Goal: Information Seeking & Learning: Check status

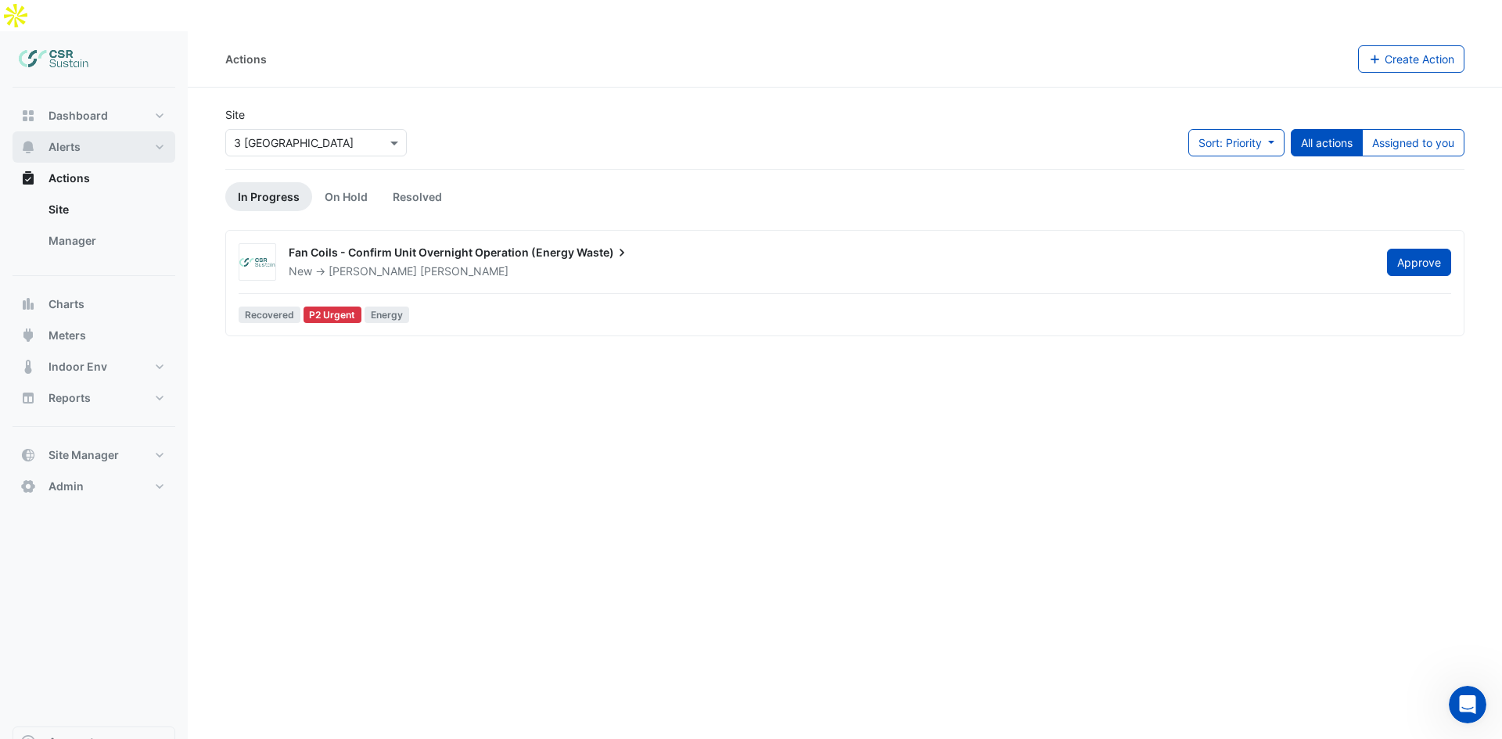
click at [111, 131] on button "Alerts" at bounding box center [94, 146] width 163 height 31
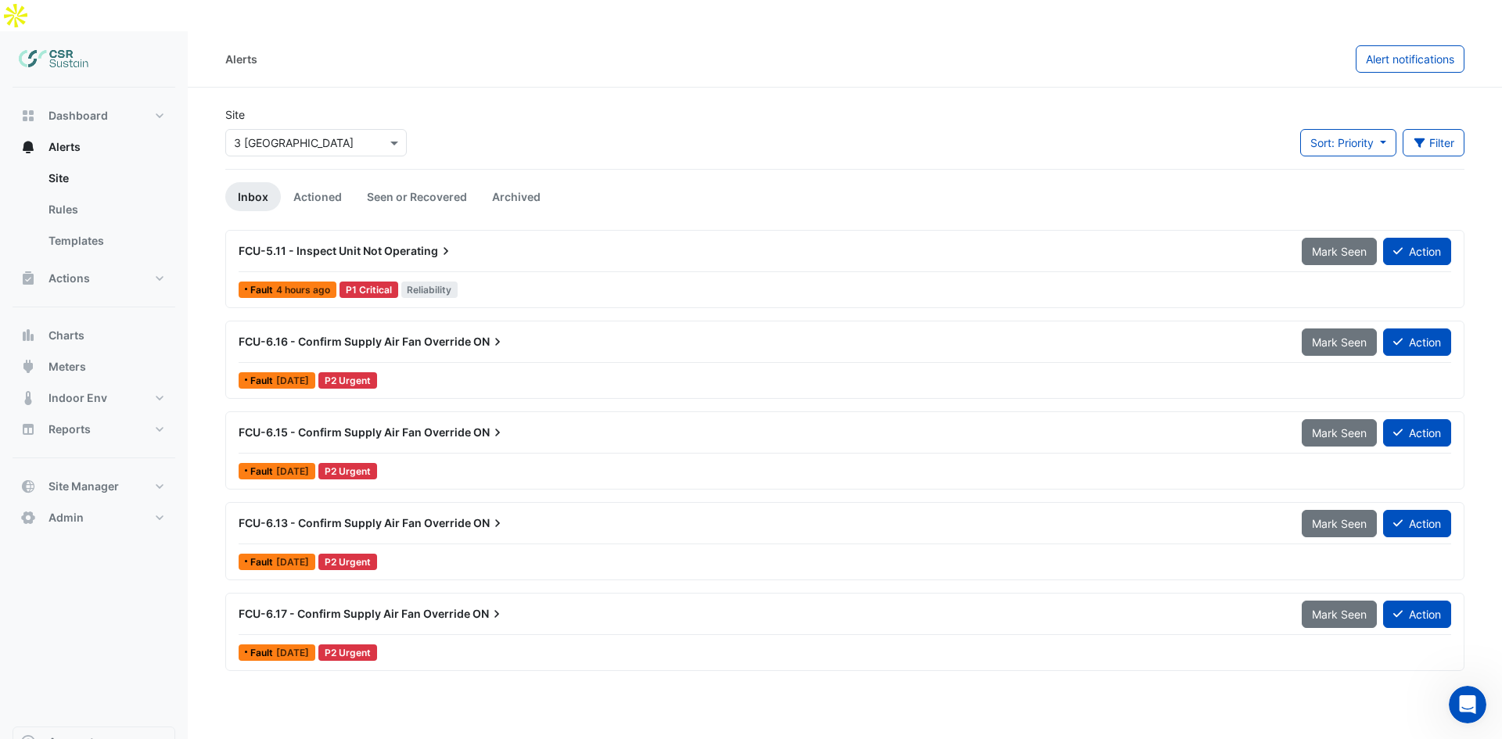
click at [265, 127] on div "Site Select a Site × [STREET_ADDRESS]" at bounding box center [316, 137] width 200 height 63
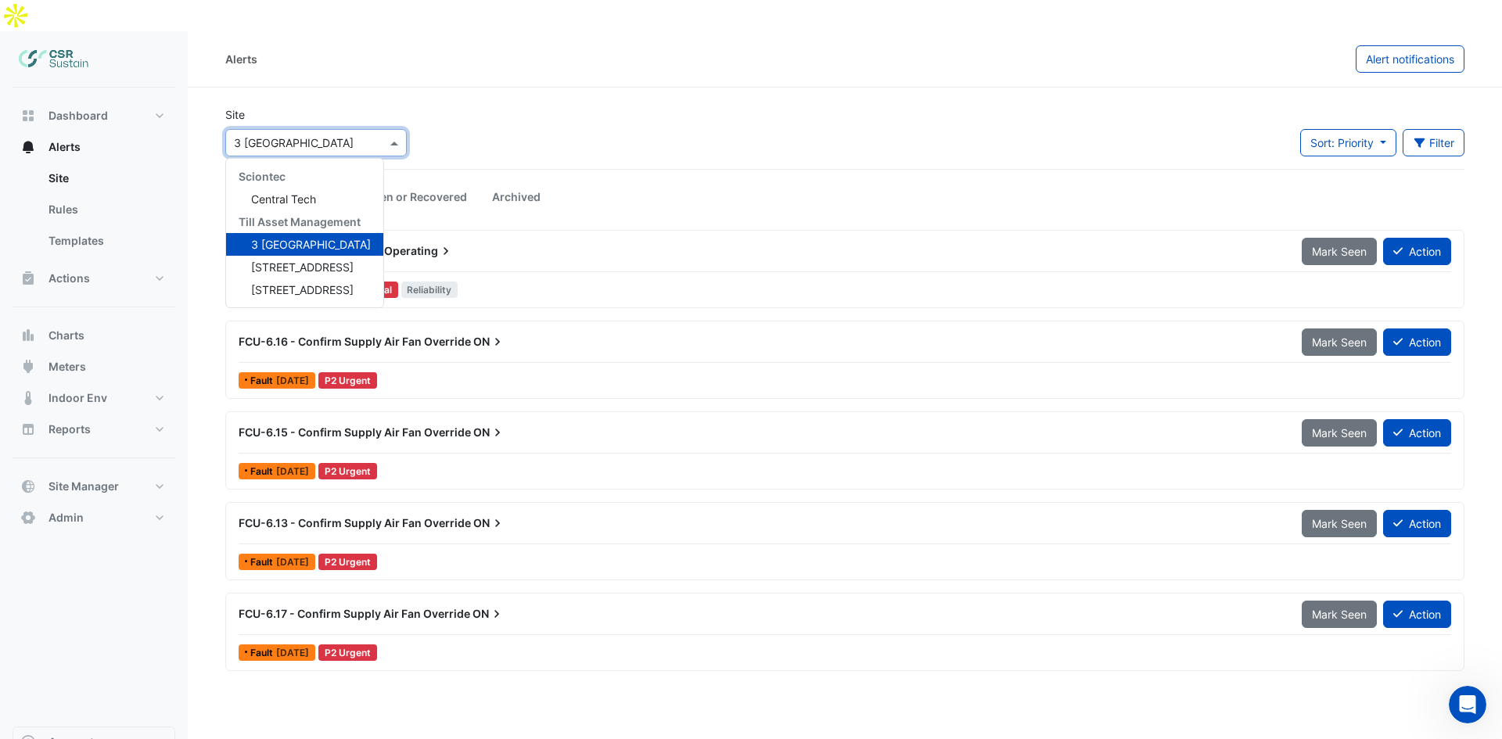
click at [279, 135] on input "text" at bounding box center [300, 143] width 133 height 16
click at [283, 261] on span "[STREET_ADDRESS]" at bounding box center [302, 267] width 103 height 13
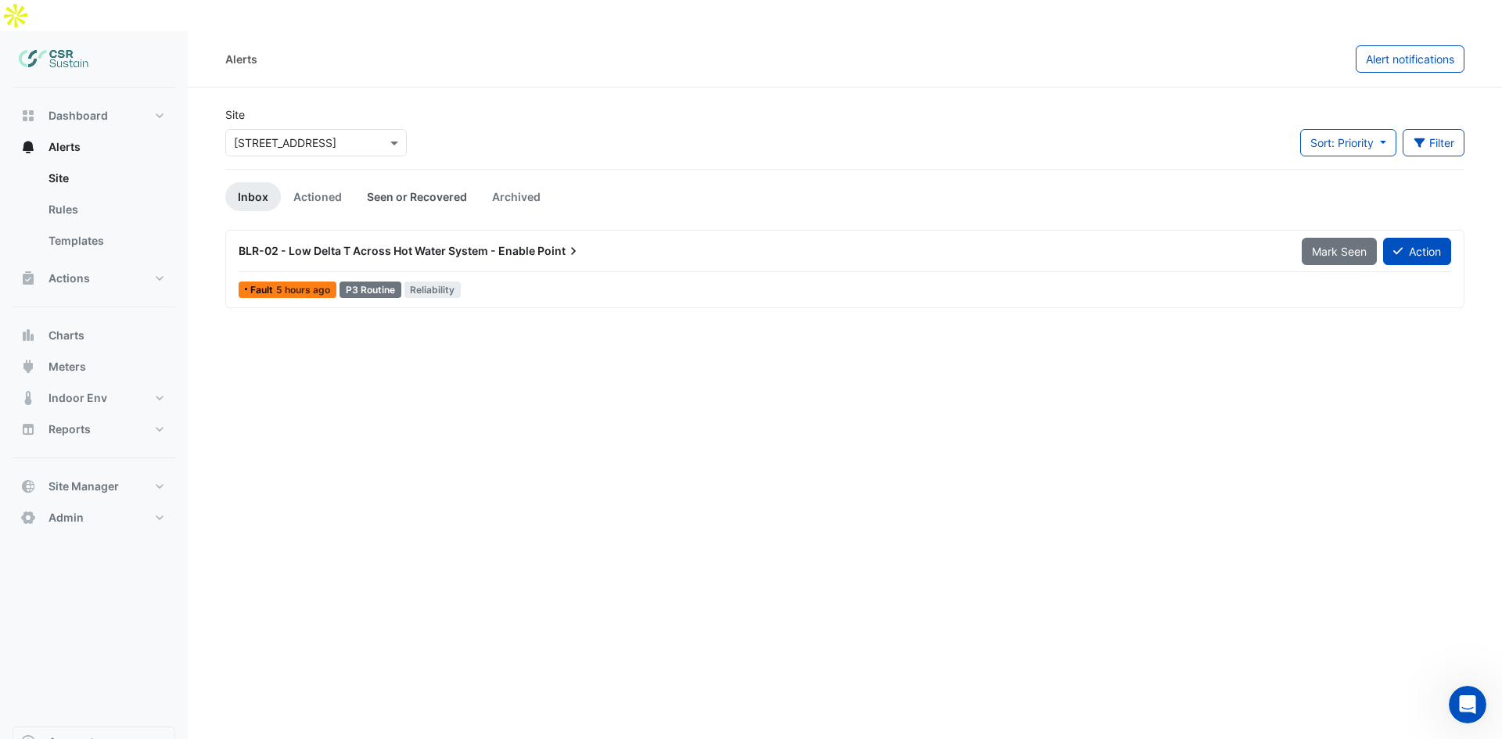
click at [417, 182] on link "Seen or Recovered" at bounding box center [416, 196] width 125 height 29
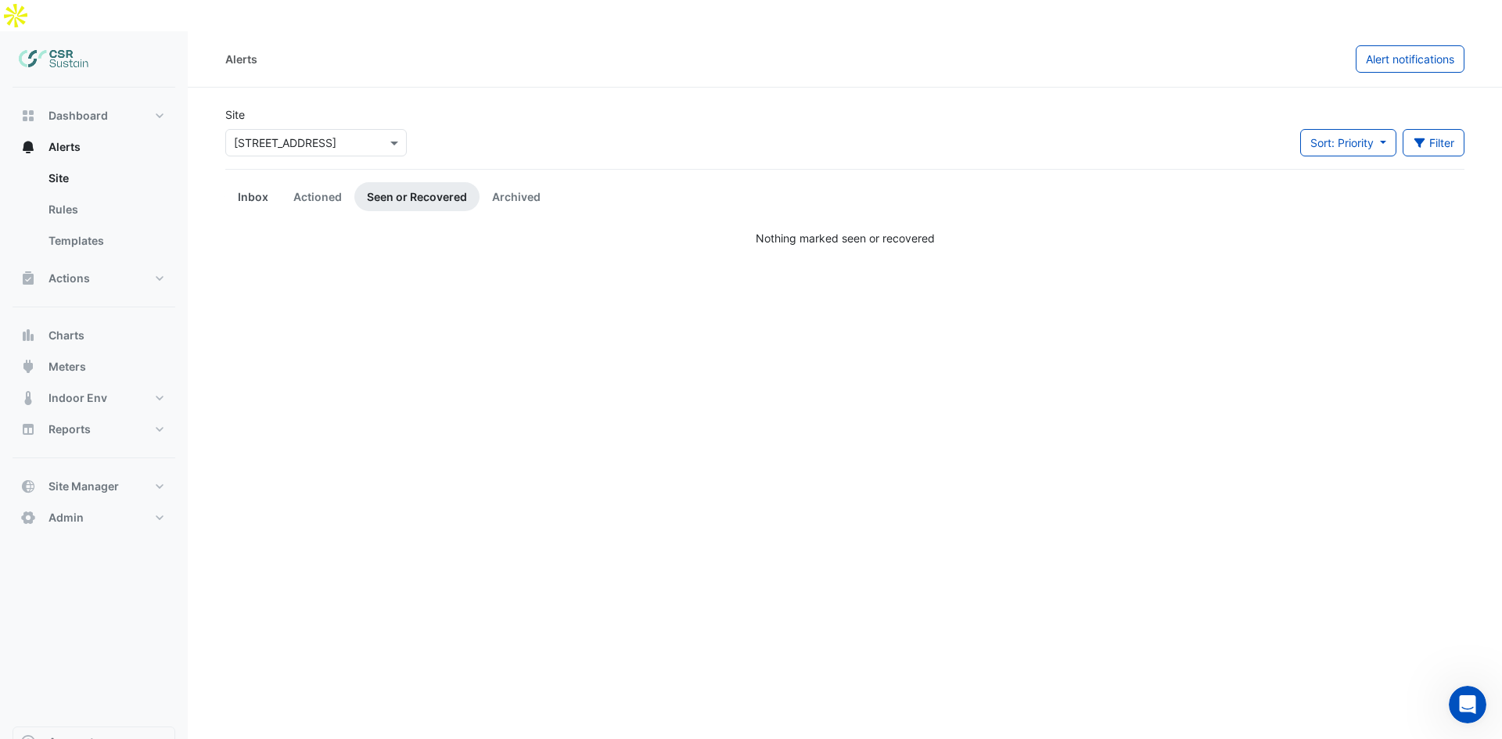
click at [244, 182] on link "Inbox" at bounding box center [253, 196] width 56 height 29
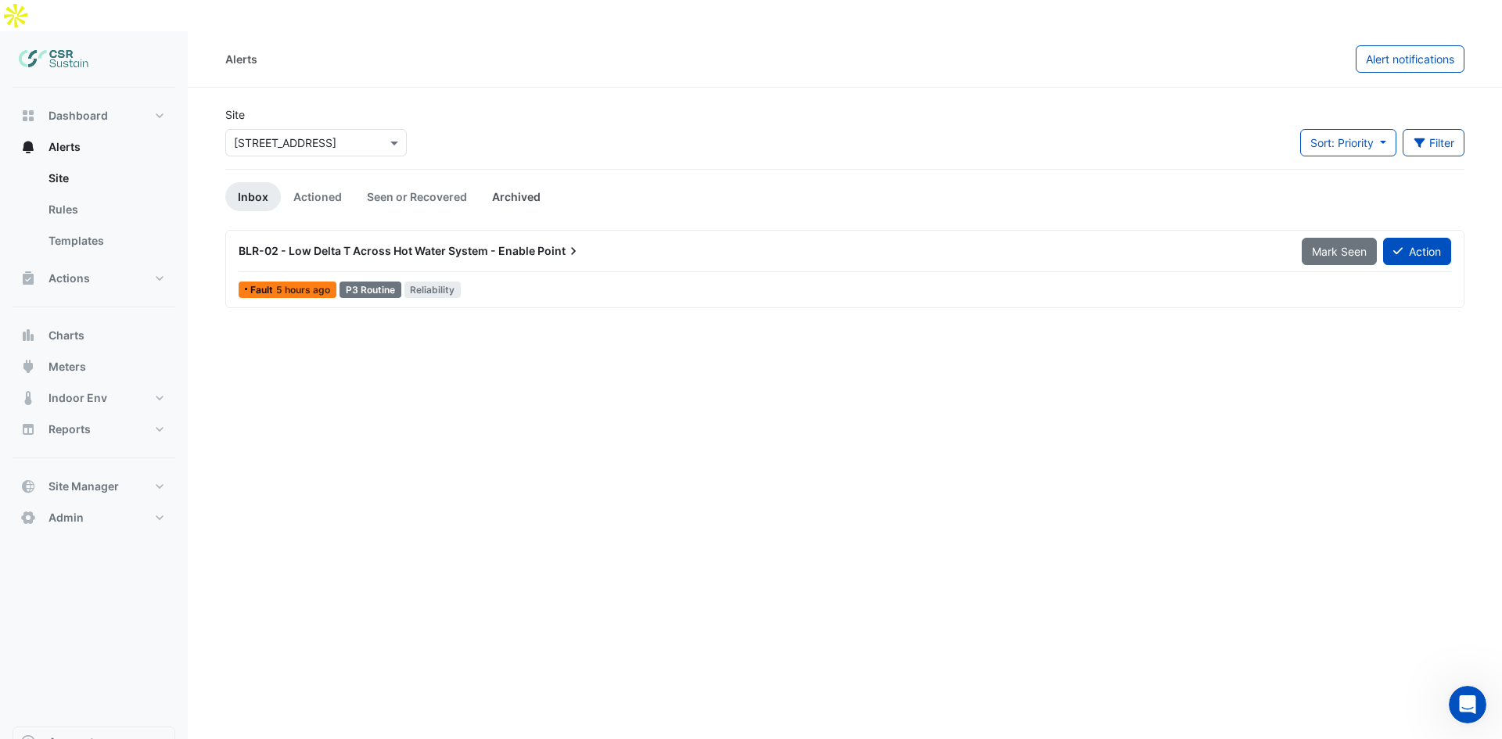
click at [483, 182] on link "Archived" at bounding box center [517, 196] width 74 height 29
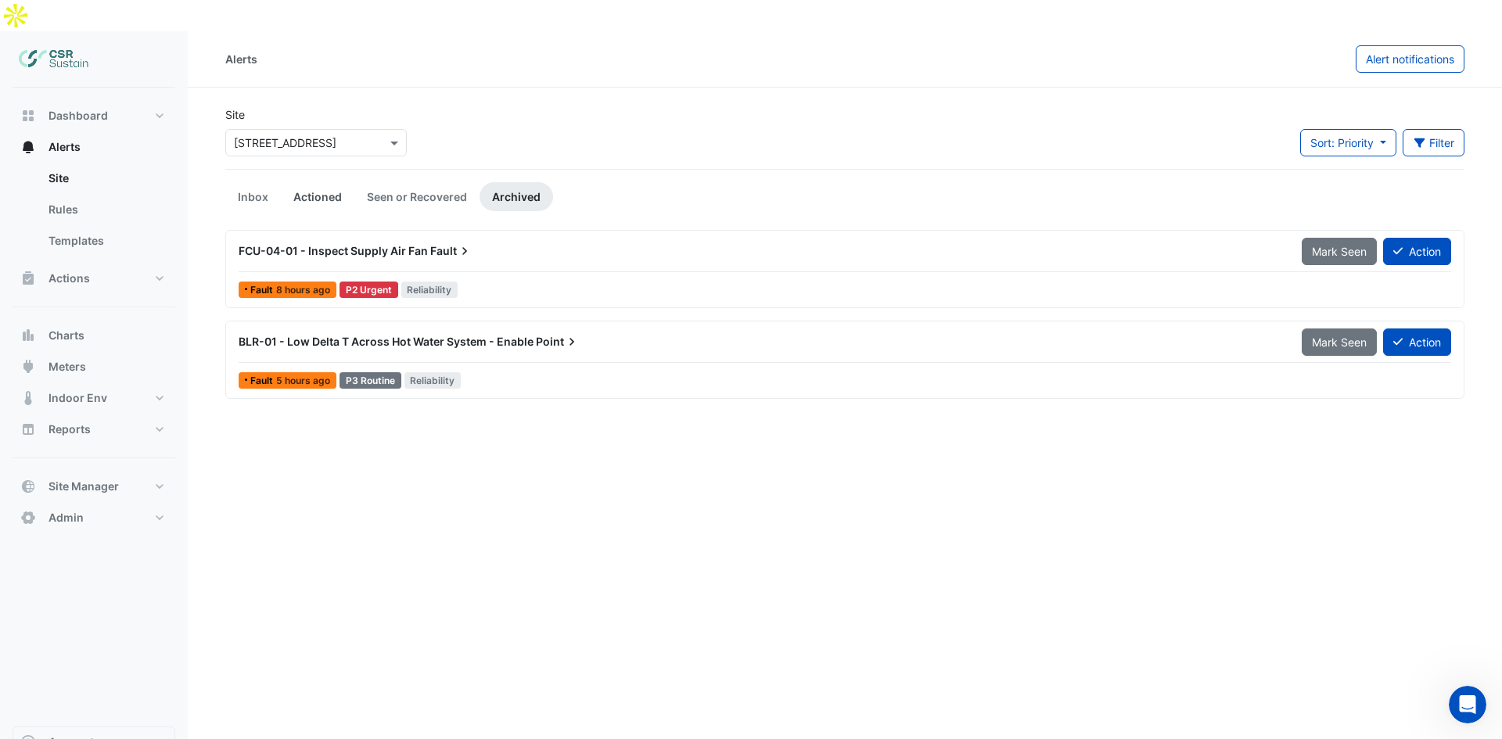
click at [302, 182] on link "Actioned" at bounding box center [318, 196] width 74 height 29
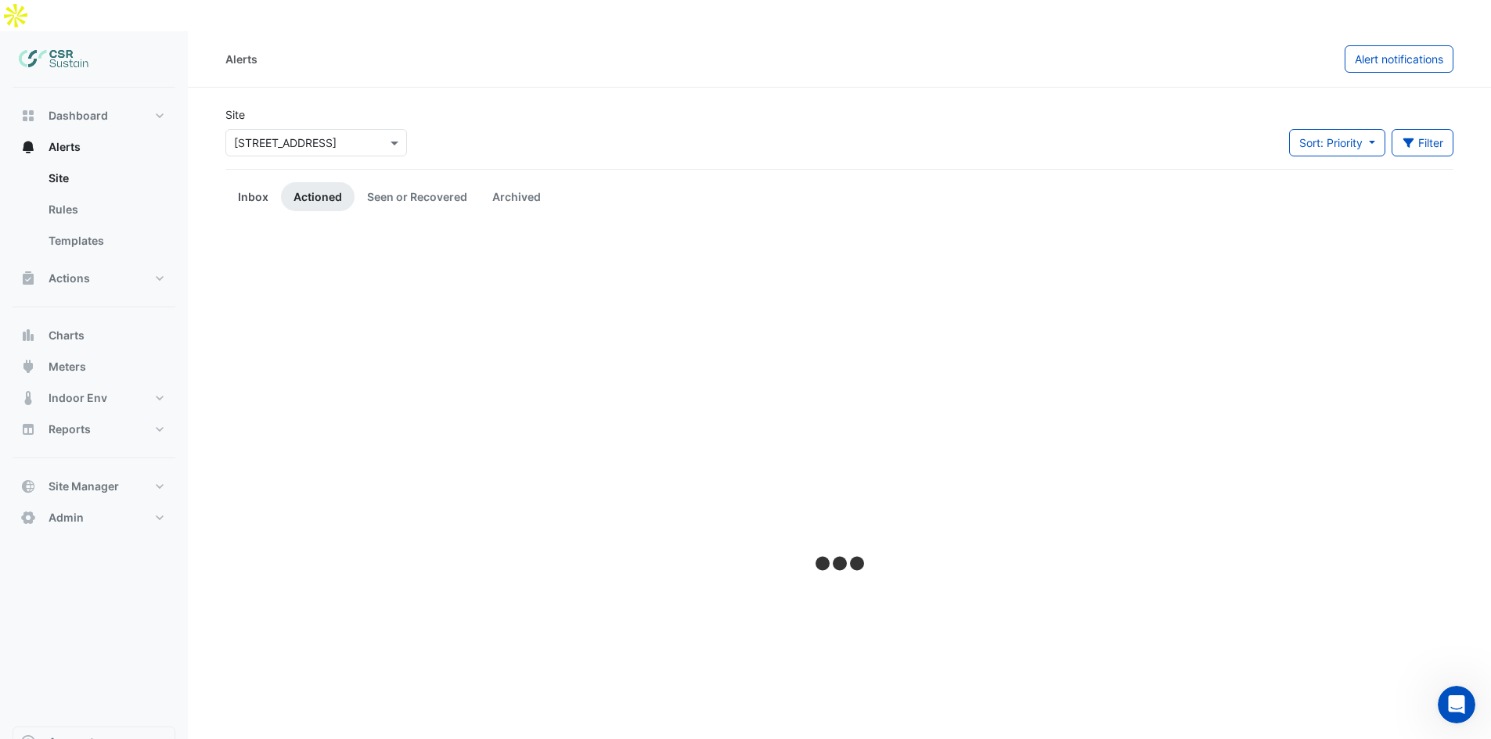
click at [249, 182] on link "Inbox" at bounding box center [253, 196] width 56 height 29
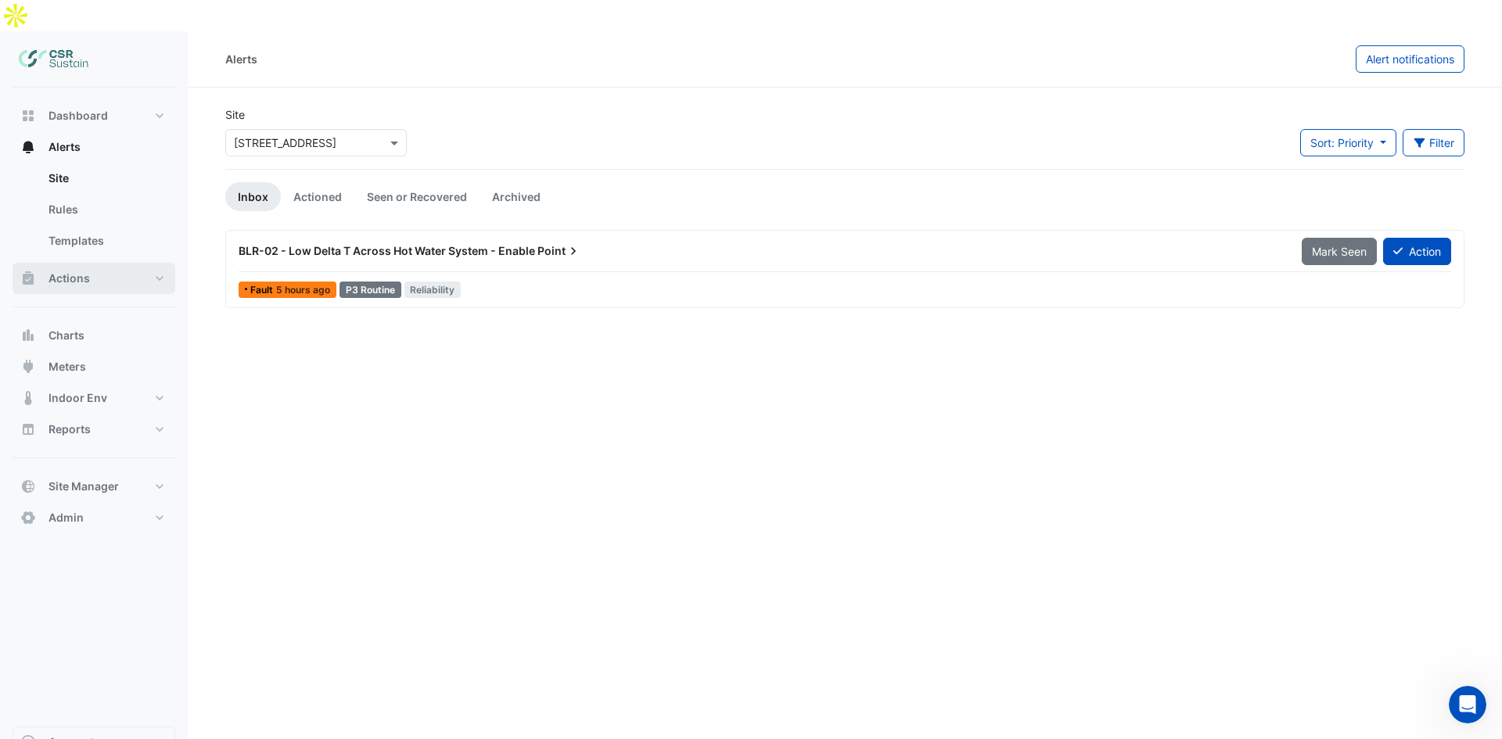
click at [108, 263] on button "Actions" at bounding box center [94, 278] width 163 height 31
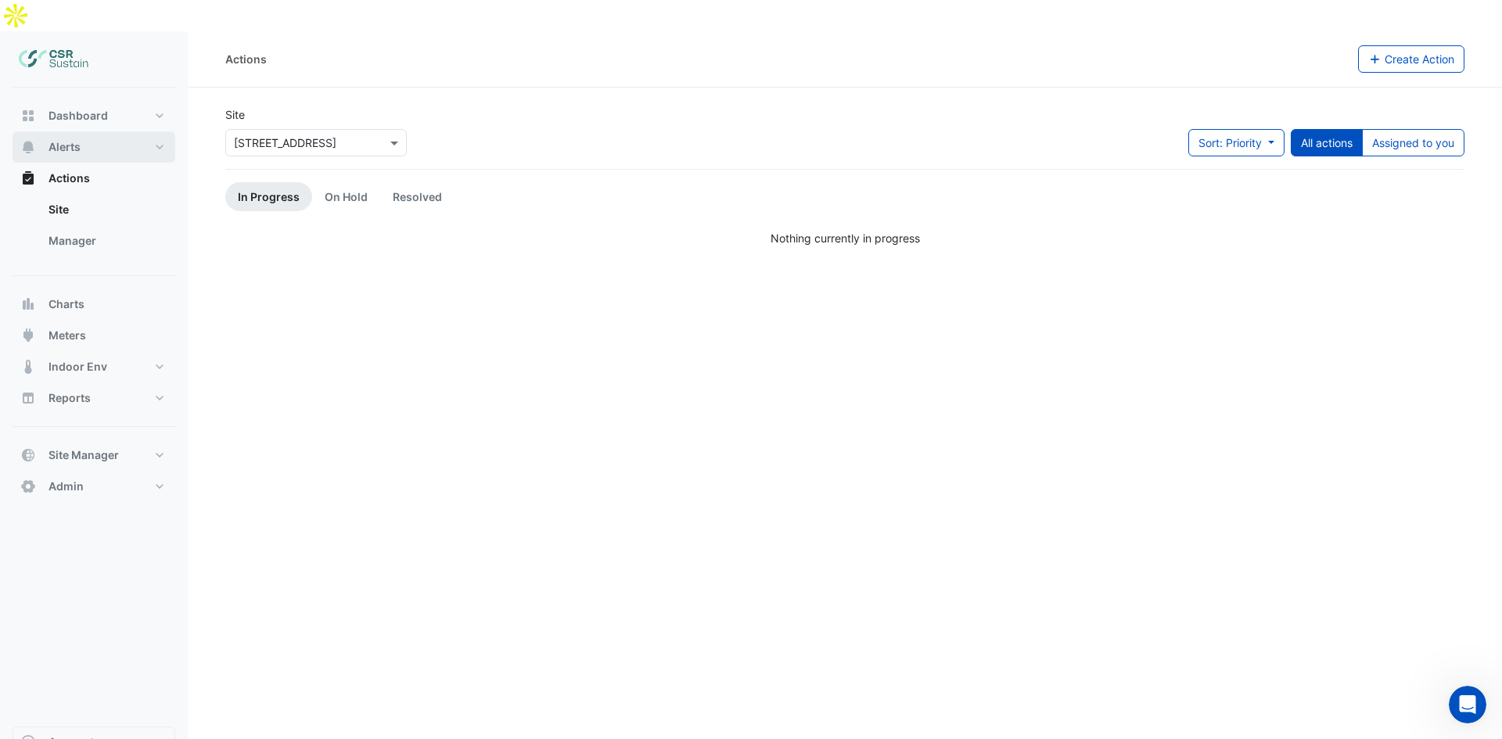
click at [109, 131] on button "Alerts" at bounding box center [94, 146] width 163 height 31
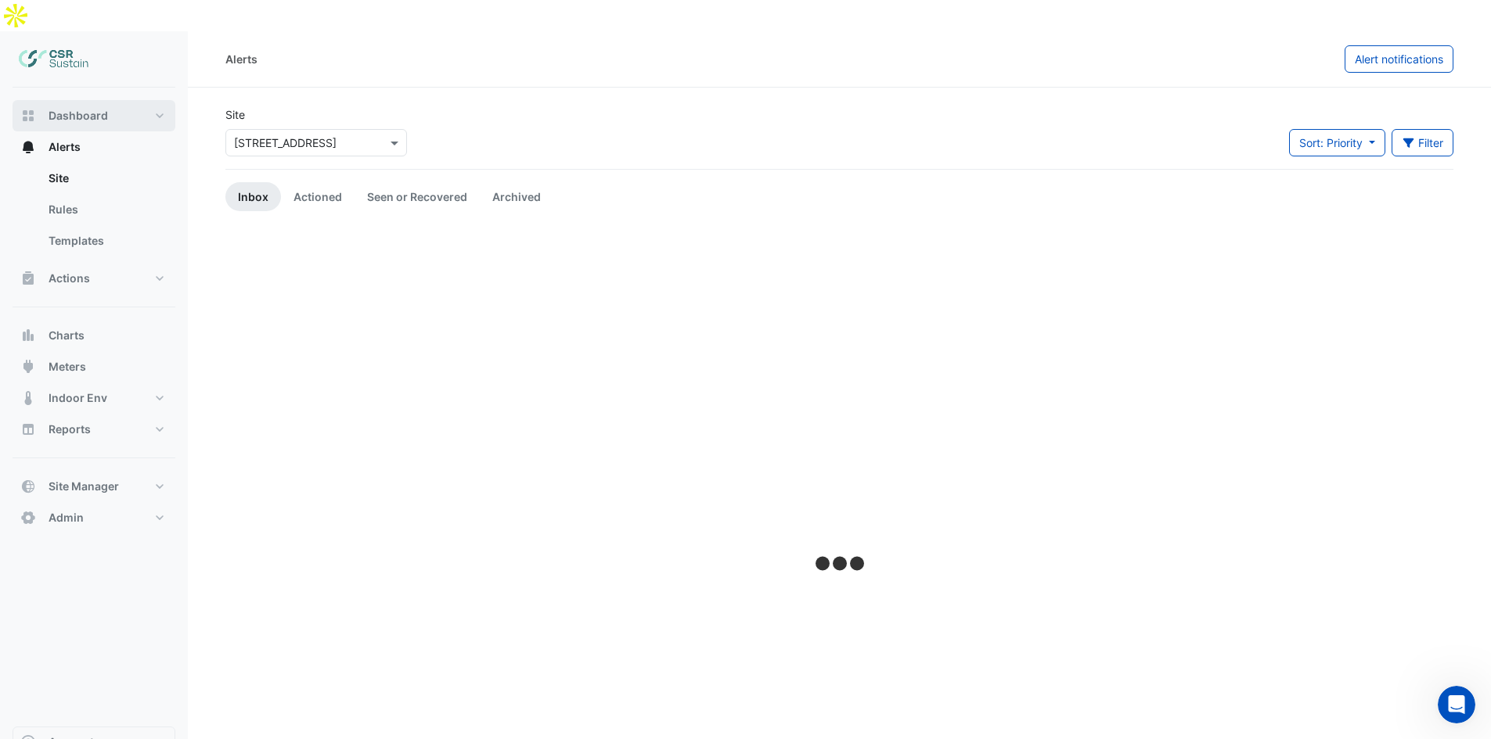
click at [113, 100] on button "Dashboard" at bounding box center [94, 115] width 163 height 31
select select "**"
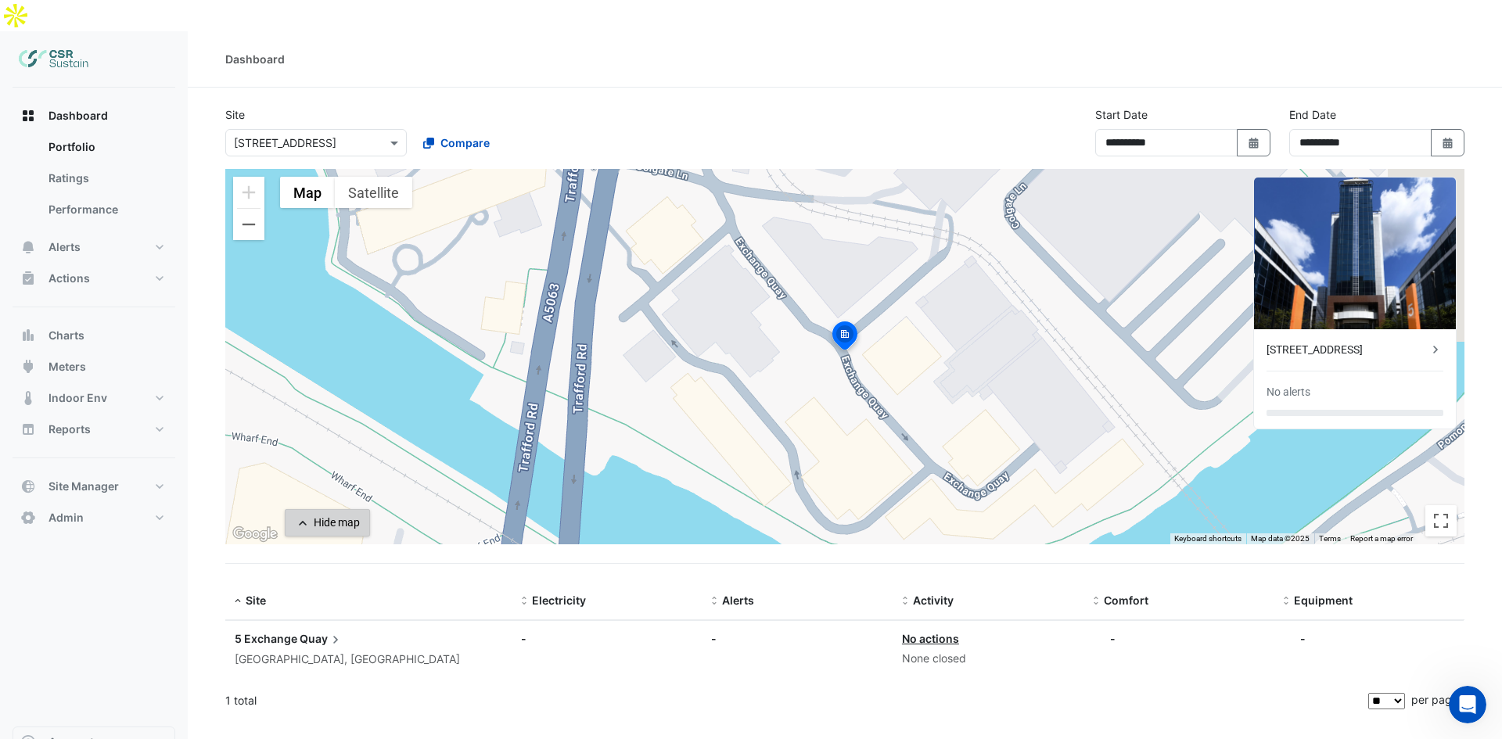
click at [317, 515] on div "Hide map" at bounding box center [337, 523] width 46 height 16
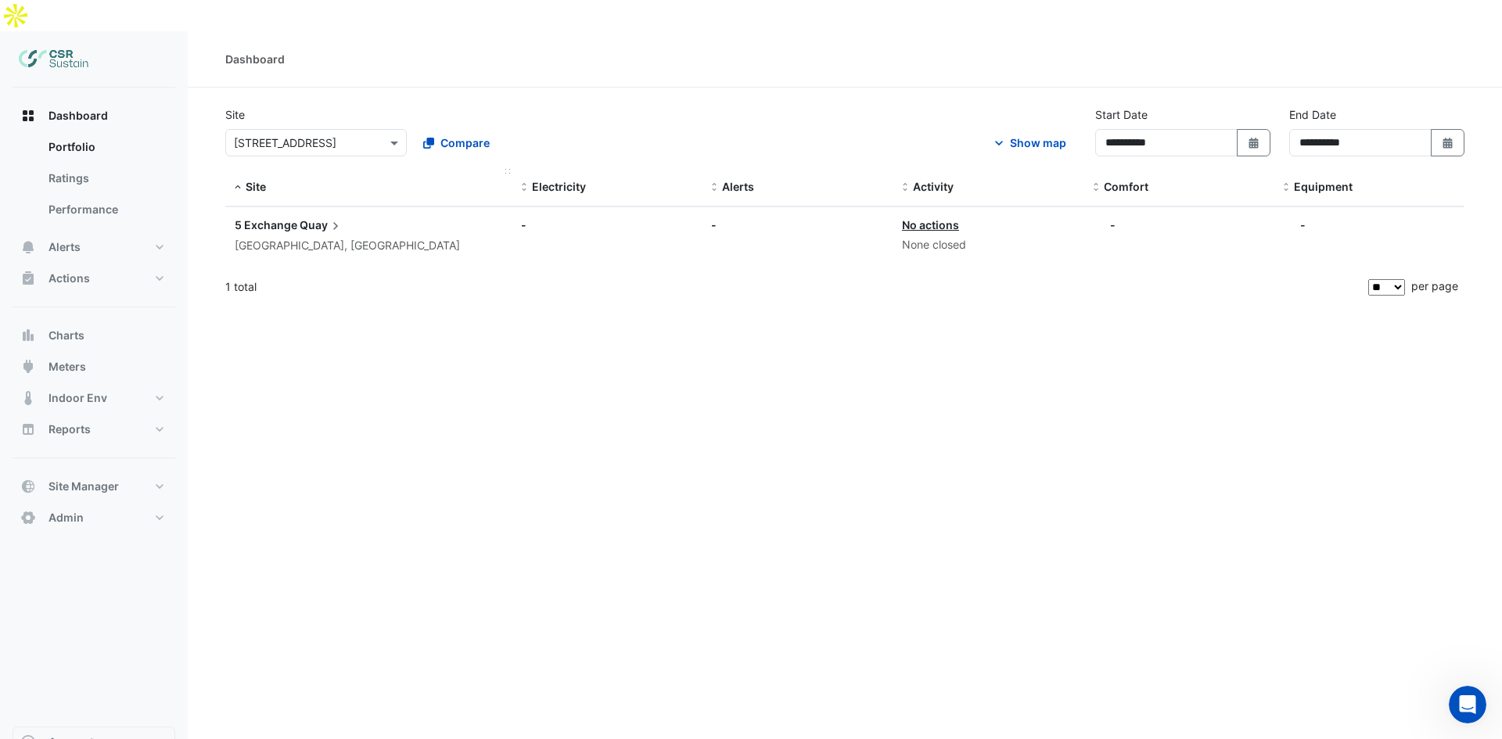
click at [257, 180] on span "Site" at bounding box center [256, 186] width 20 height 13
click at [255, 180] on span "Site" at bounding box center [256, 186] width 20 height 13
click at [1027, 135] on div "Show map" at bounding box center [1038, 143] width 56 height 16
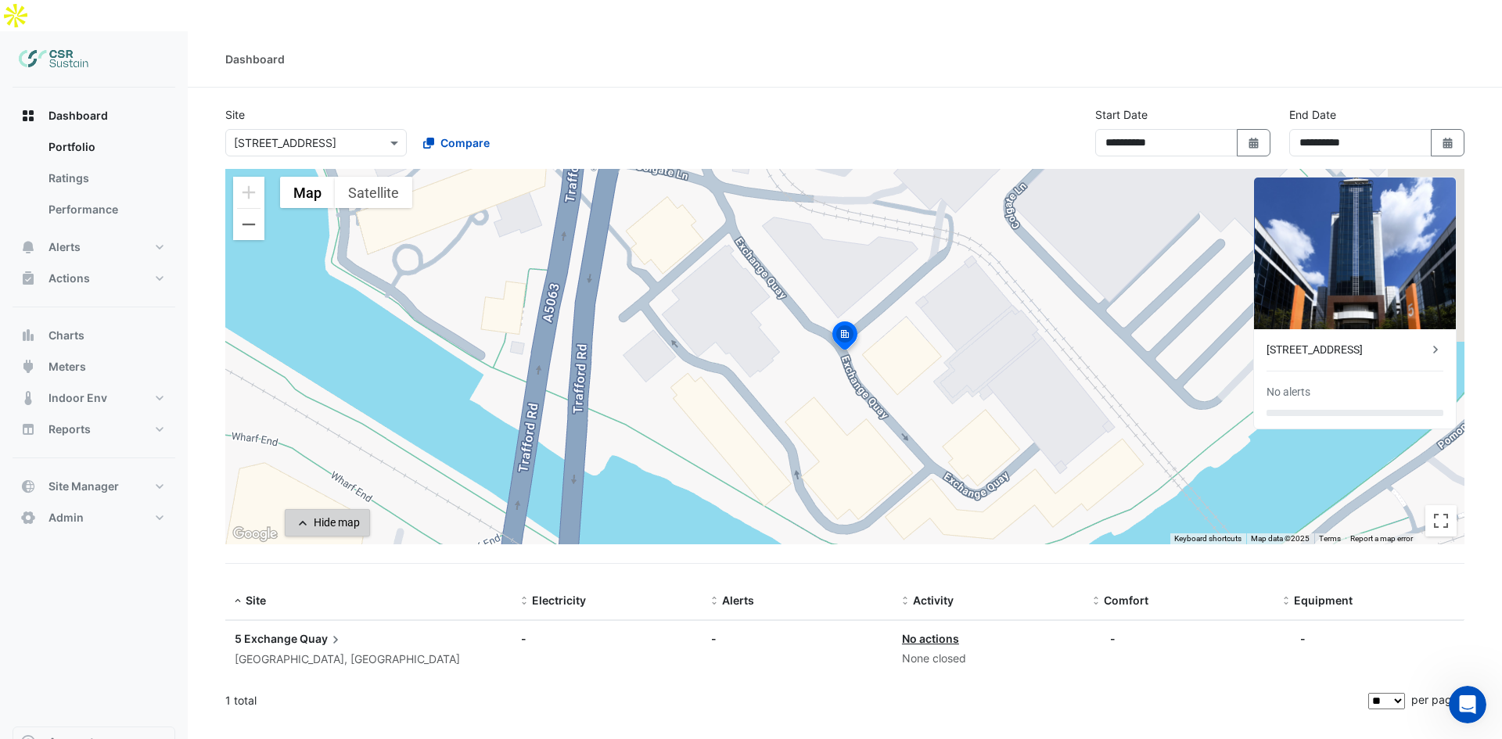
click at [331, 515] on div "Hide map" at bounding box center [337, 523] width 46 height 16
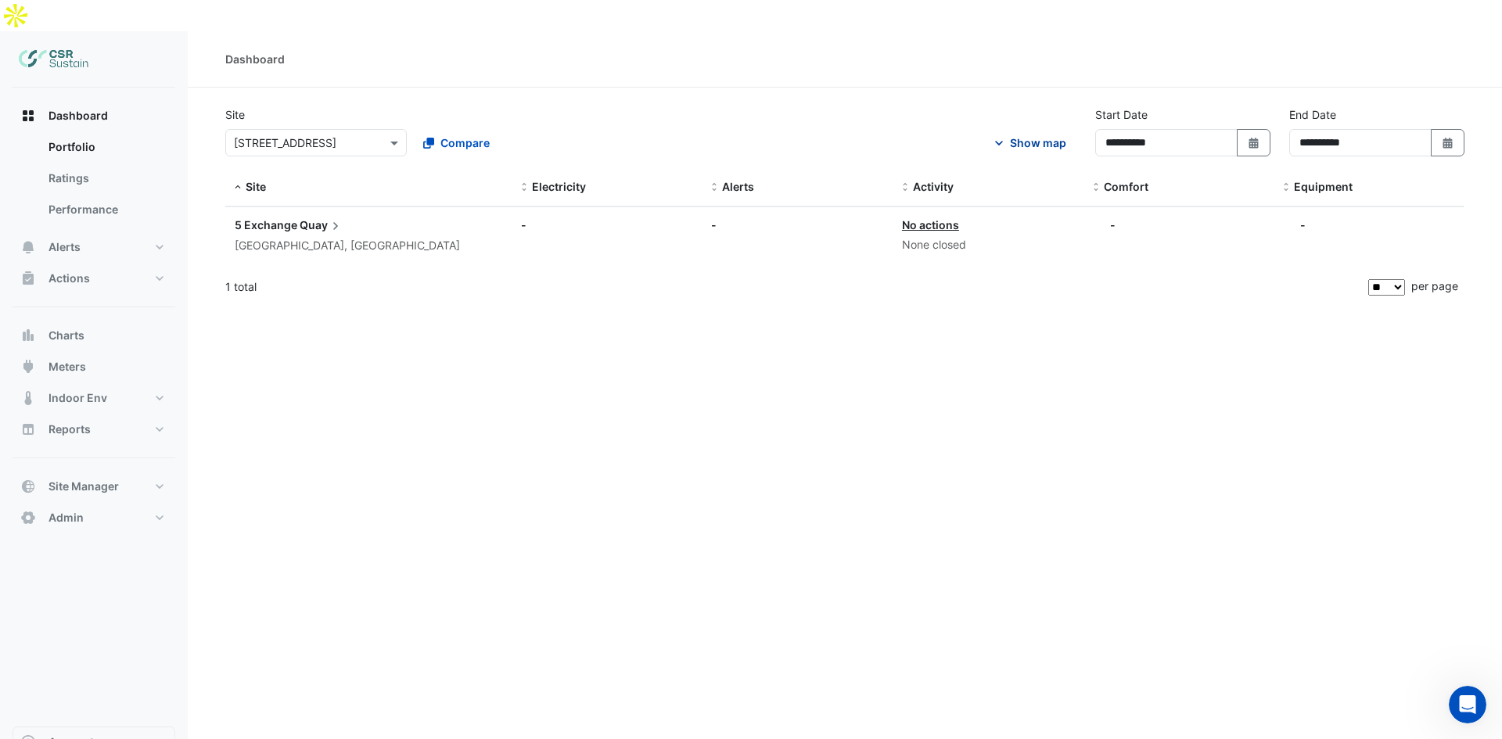
click at [1031, 135] on div "Show map" at bounding box center [1038, 143] width 56 height 16
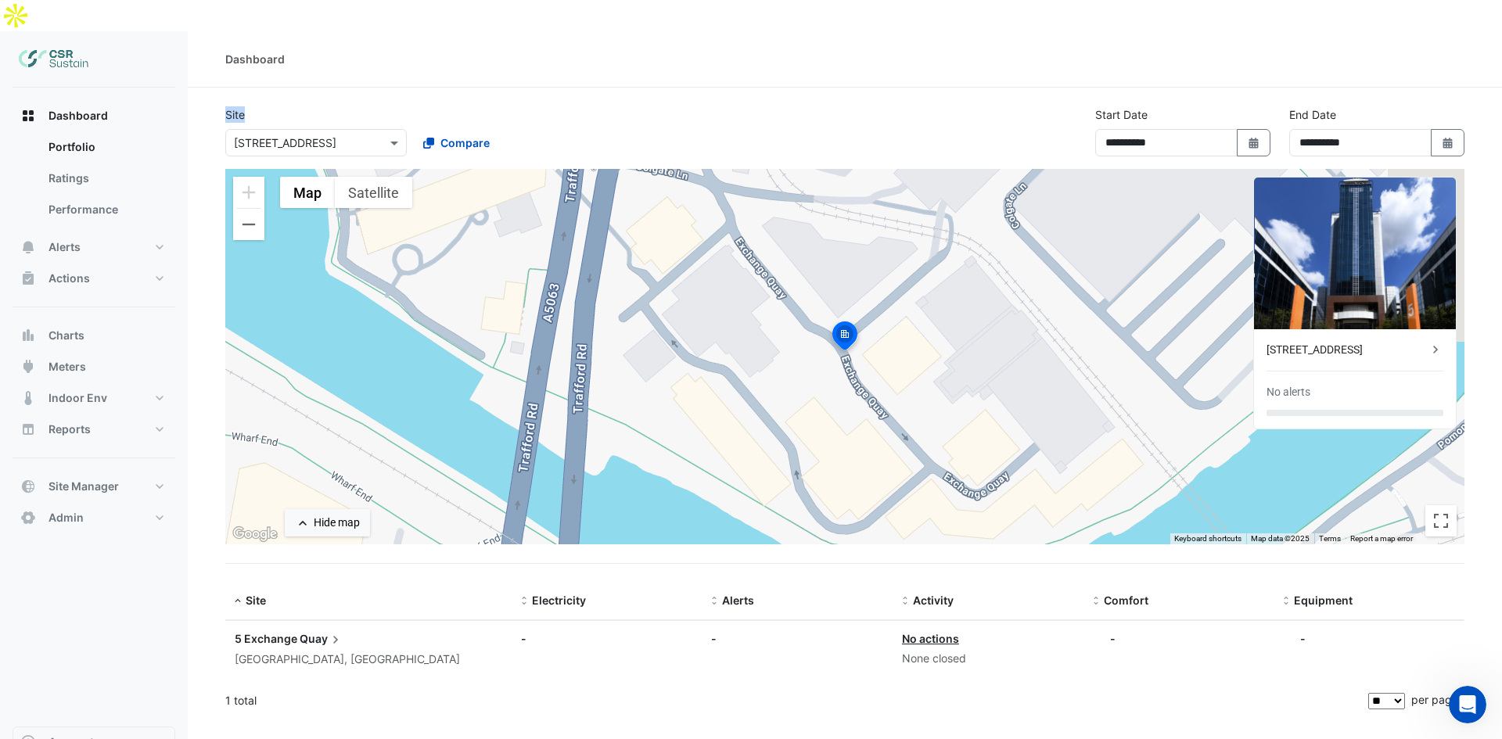
drag, startPoint x: 250, startPoint y: 84, endPoint x: 210, endPoint y: 81, distance: 39.2
click at [210, 88] on section "**********" at bounding box center [845, 404] width 1315 height 633
click at [226, 106] on label "Site" at bounding box center [235, 114] width 20 height 16
drag, startPoint x: 238, startPoint y: 84, endPoint x: 214, endPoint y: 84, distance: 24.3
click at [214, 88] on section "**********" at bounding box center [845, 404] width 1315 height 633
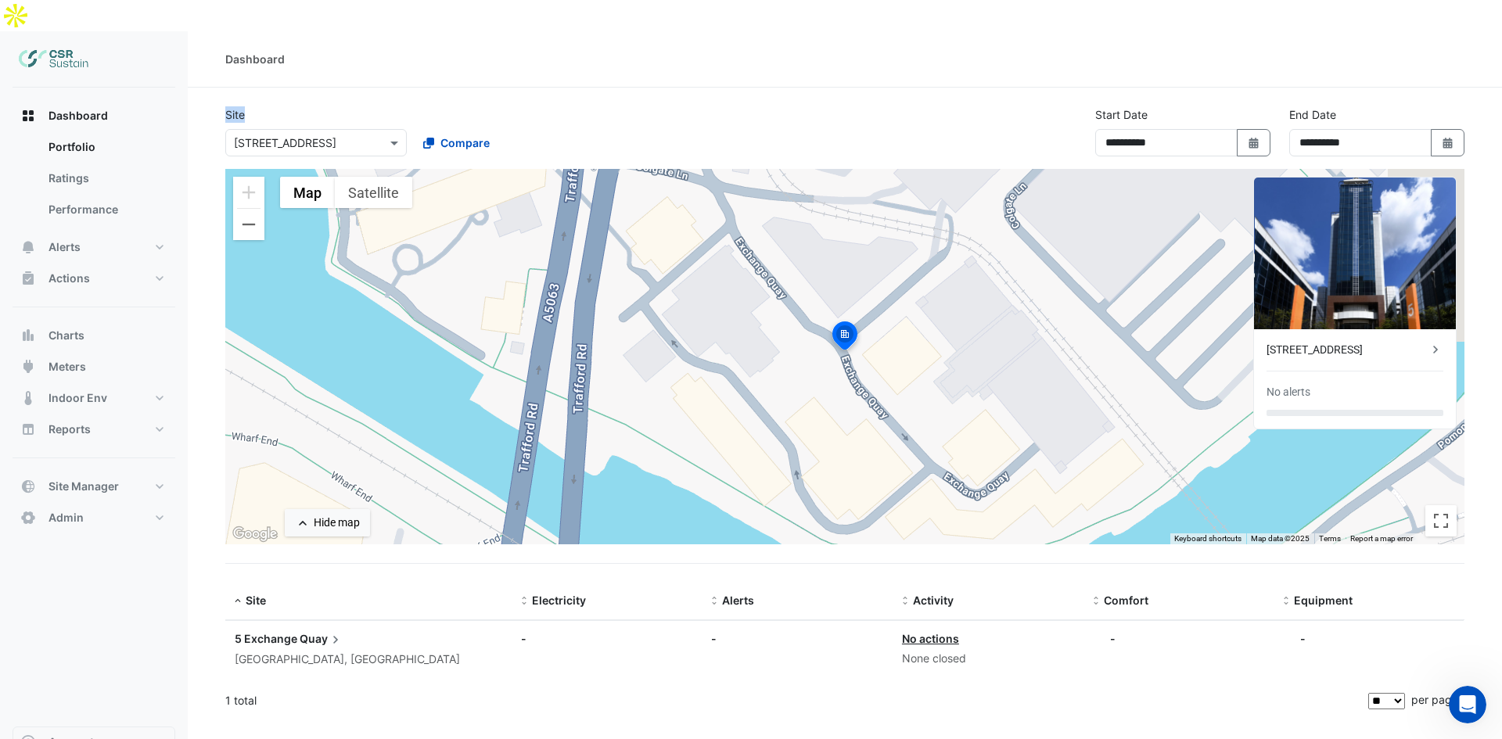
click at [237, 106] on label "Site" at bounding box center [235, 114] width 20 height 16
click at [297, 631] on div "5 Exchange Quay [GEOGRAPHIC_DATA], [GEOGRAPHIC_DATA]" at bounding box center [369, 650] width 268 height 38
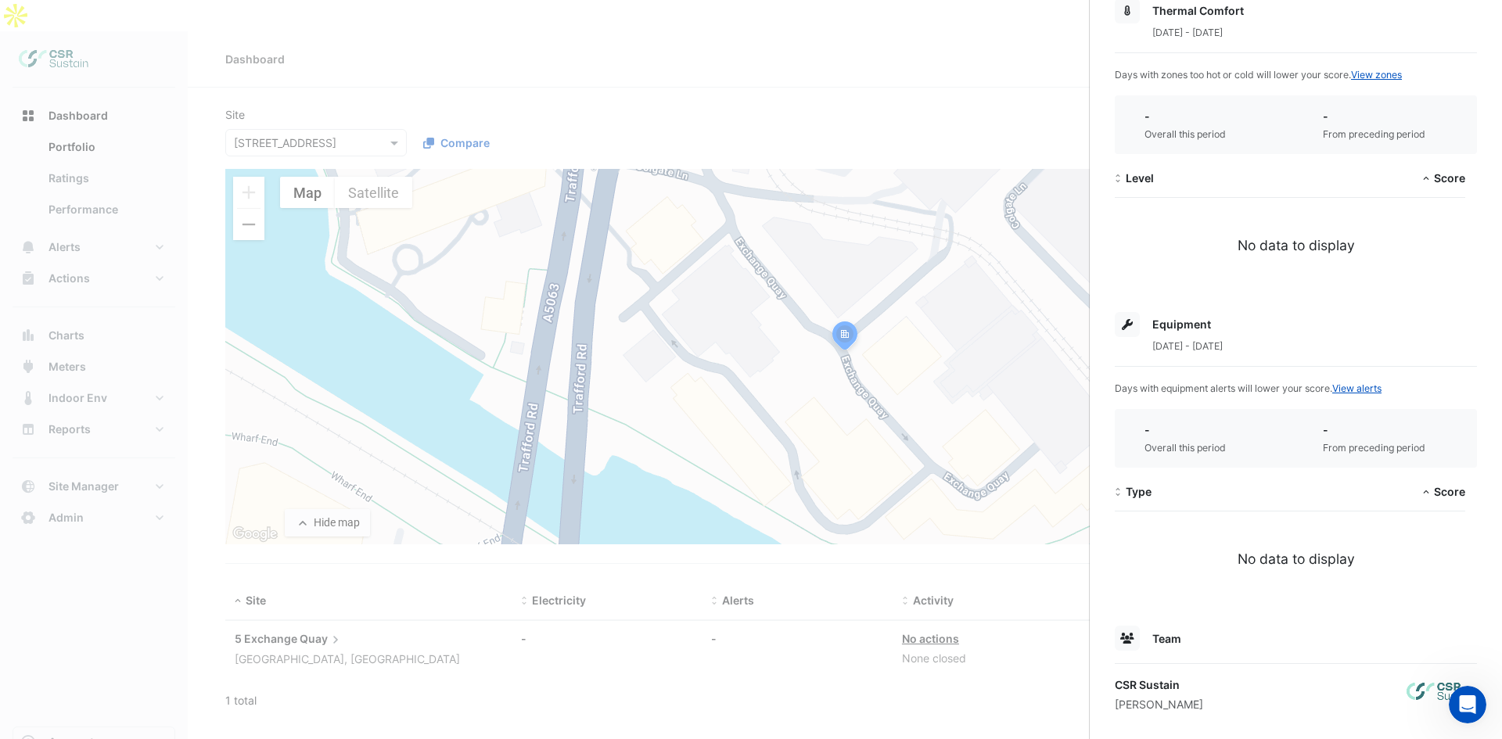
scroll to position [284, 0]
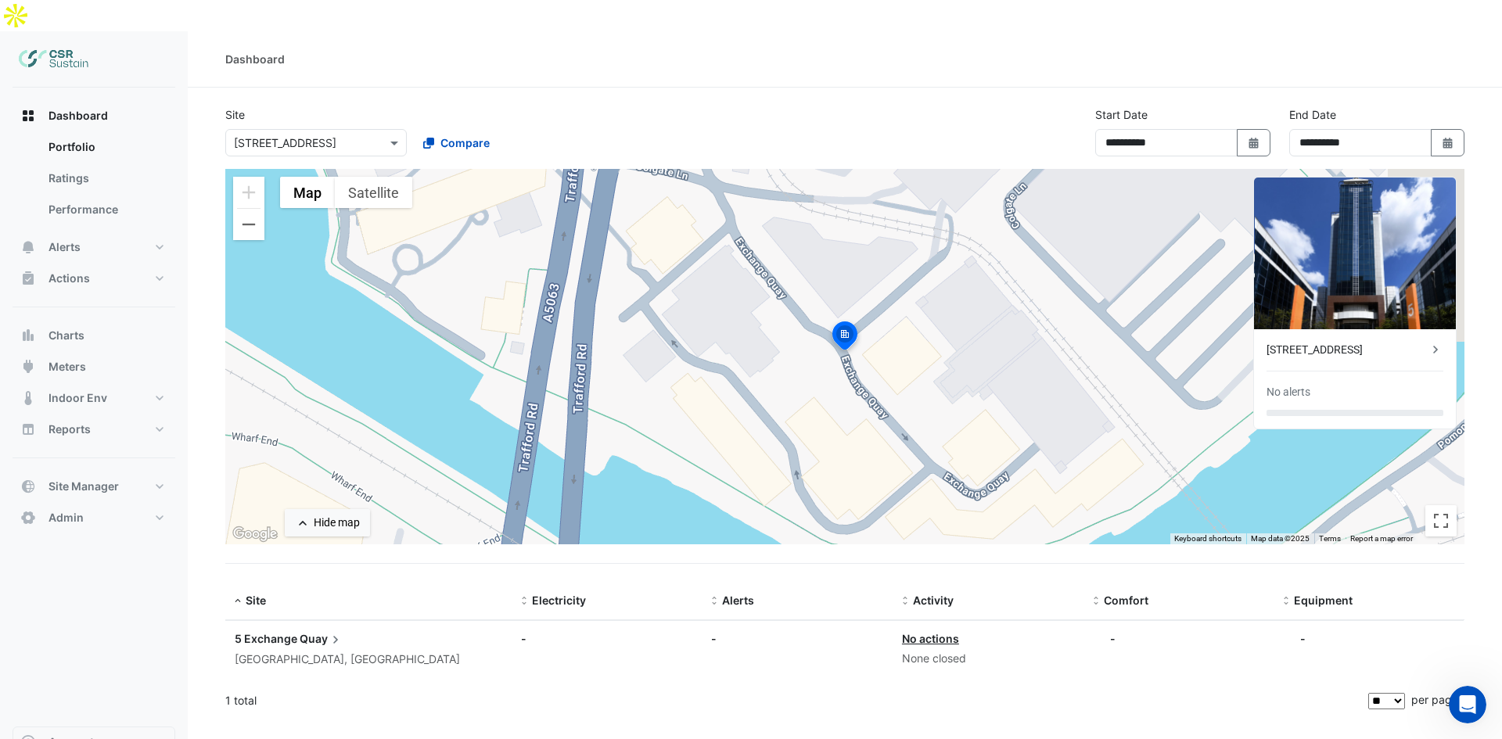
click at [955, 562] on ngb-offcanvas-backdrop at bounding box center [751, 369] width 1502 height 739
click at [113, 383] on button "Indoor Env" at bounding box center [94, 398] width 163 height 31
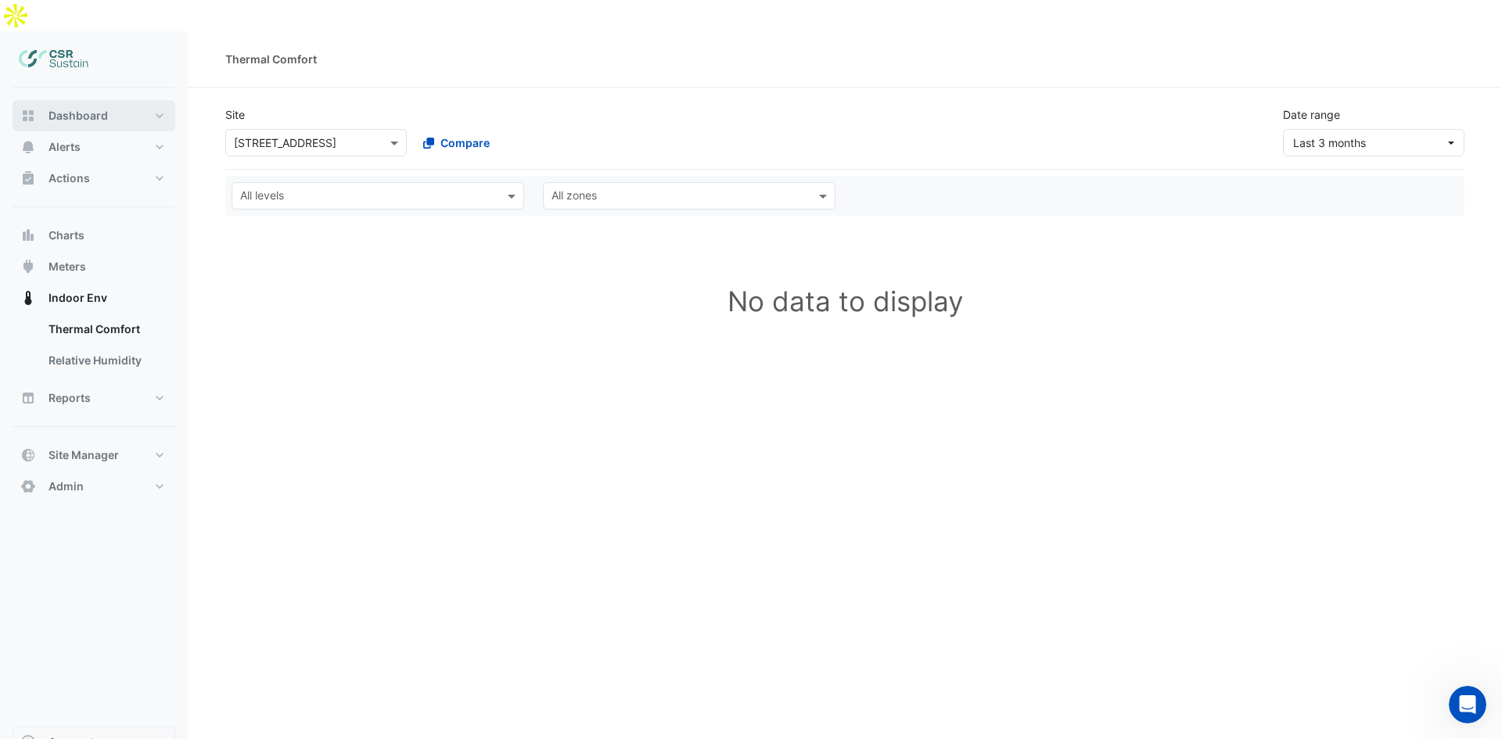
click at [73, 108] on span "Dashboard" at bounding box center [78, 116] width 59 height 16
select select "**"
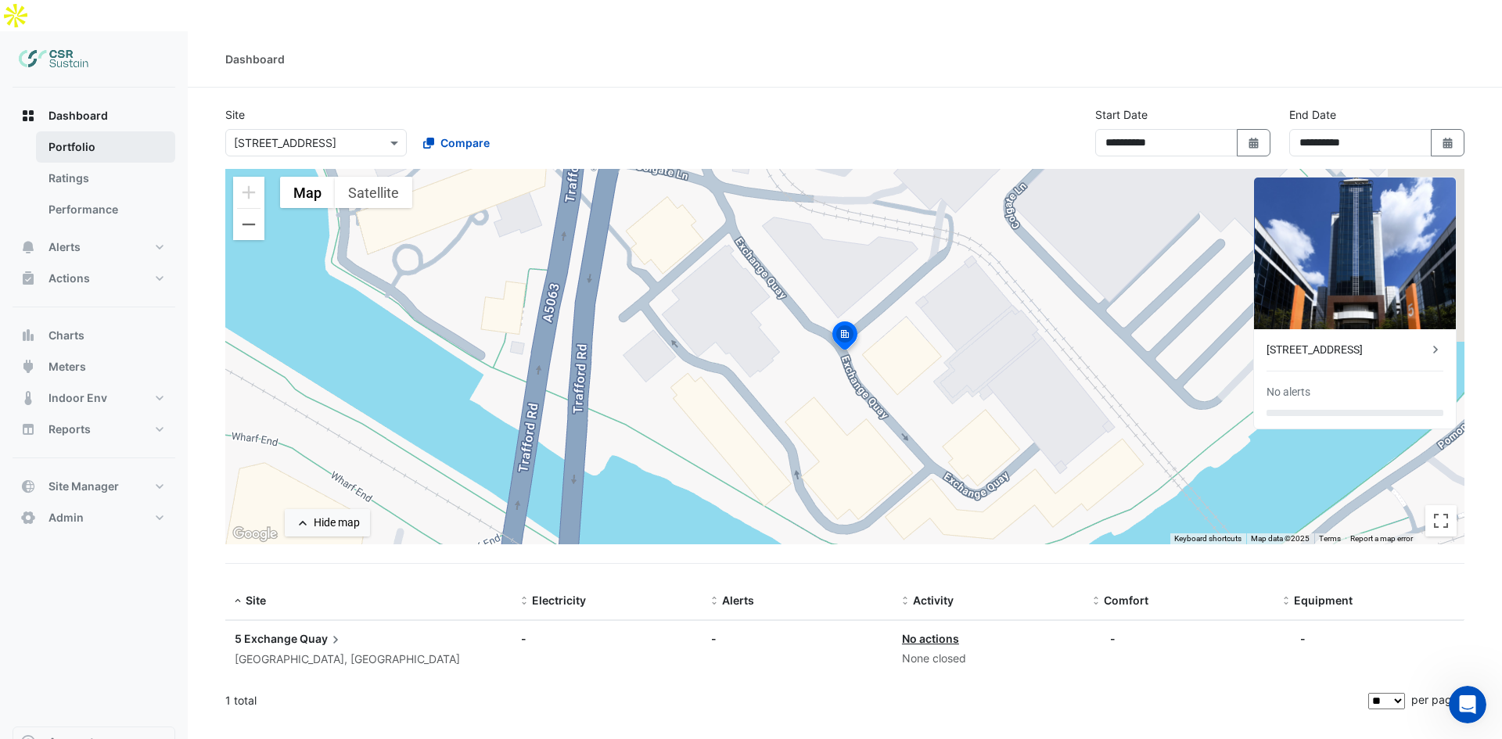
click at [97, 131] on link "Portfolio" at bounding box center [105, 146] width 139 height 31
click at [107, 100] on button "Dashboard" at bounding box center [94, 115] width 163 height 31
click at [935, 88] on section "**********" at bounding box center [845, 404] width 1315 height 633
